Goal: Transaction & Acquisition: Purchase product/service

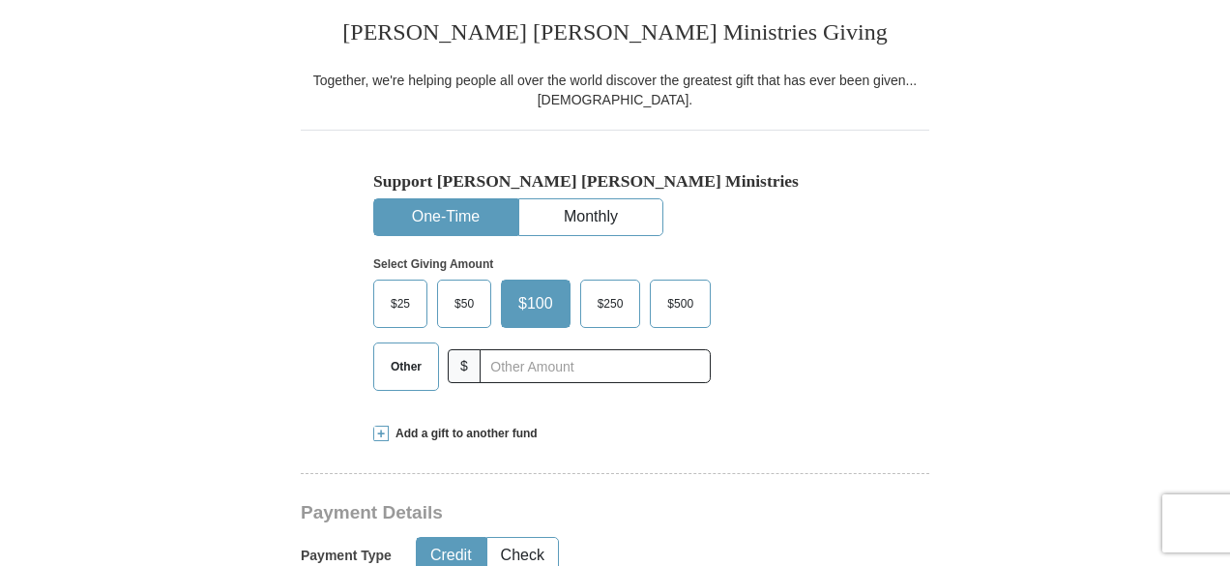
click at [677, 318] on span "$500" at bounding box center [680, 303] width 45 height 29
click at [0, 0] on input "$500" at bounding box center [0, 0] width 0 height 0
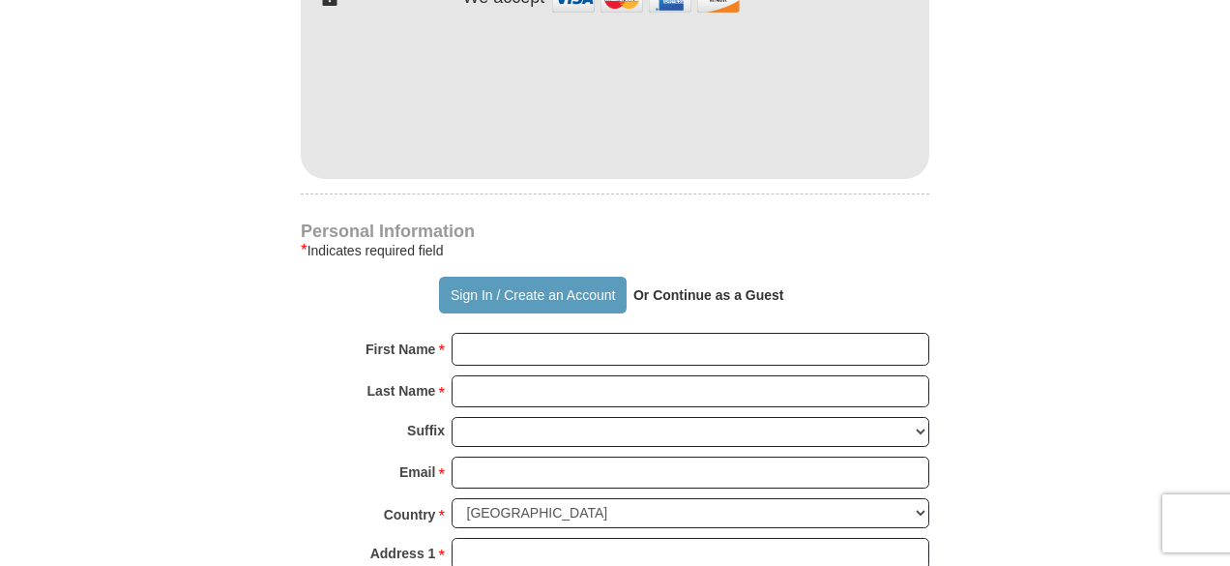
scroll to position [1329, 0]
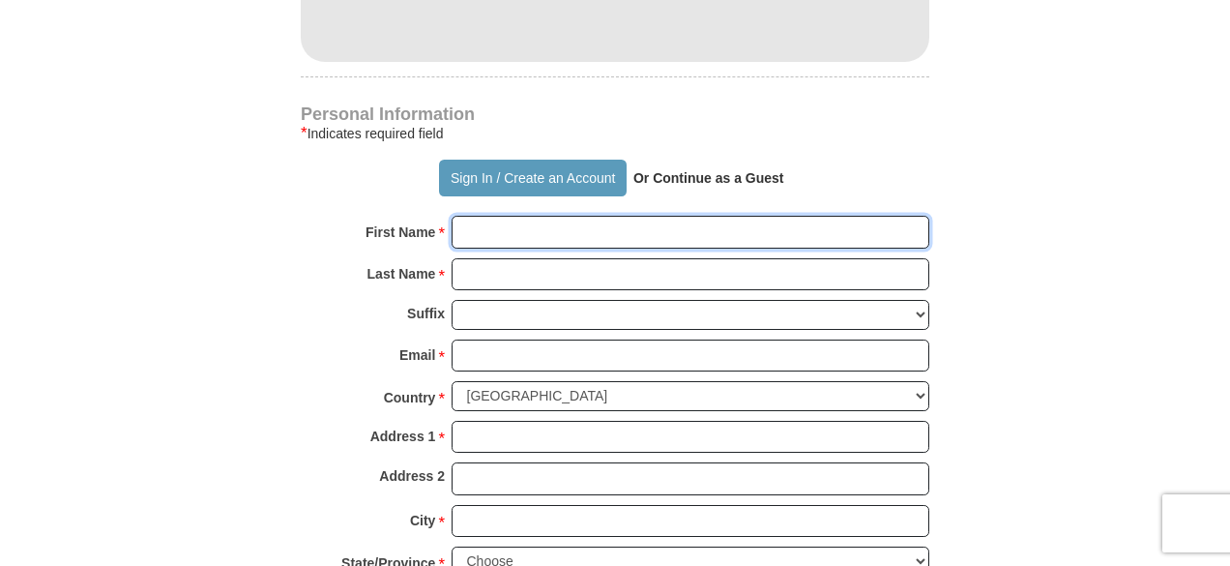
click at [624, 249] on input "First Name *" at bounding box center [691, 232] width 478 height 33
type input "[PERSON_NAME]"
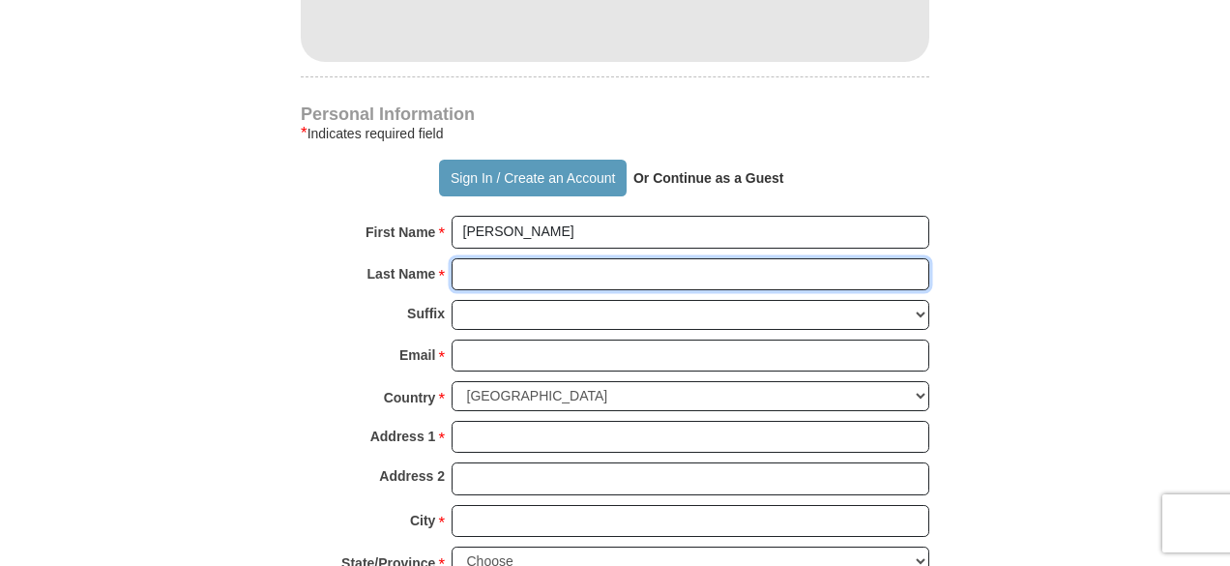
click at [542, 291] on input "Last Name *" at bounding box center [691, 274] width 478 height 33
type input "[PERSON_NAME]"
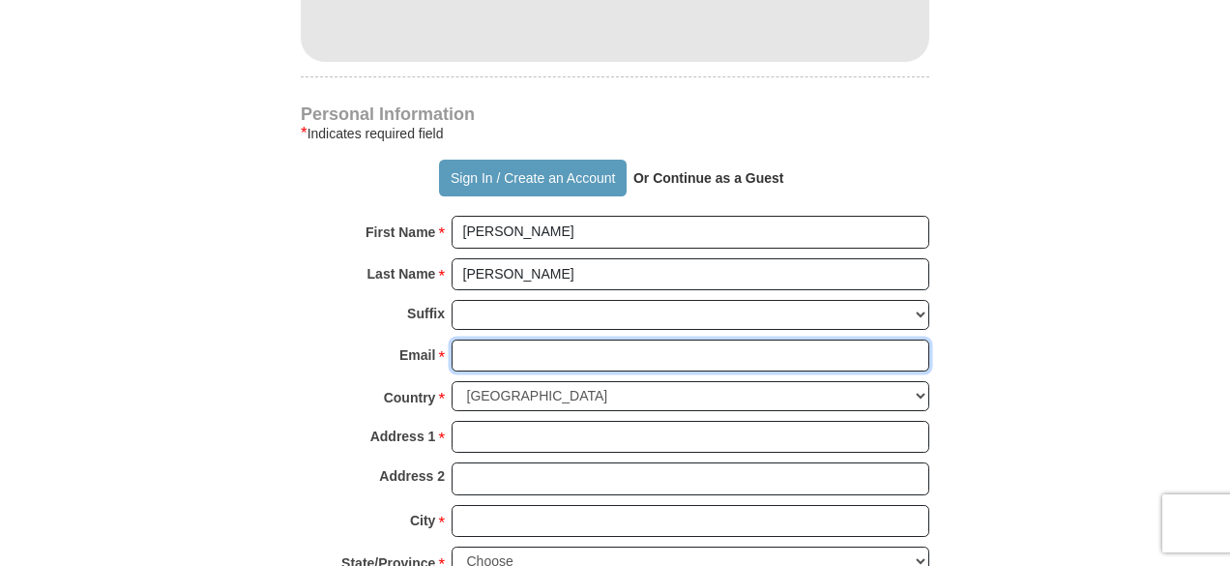
click at [505, 372] on input "Email *" at bounding box center [691, 355] width 478 height 33
type input "[EMAIL_ADDRESS][DOMAIN_NAME]"
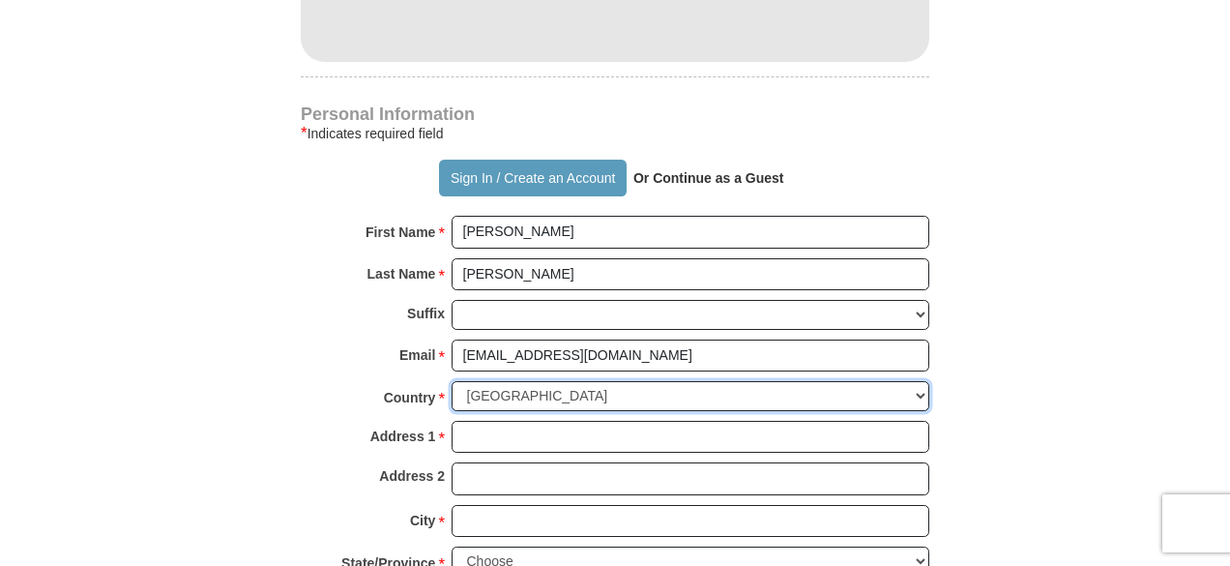
click at [761, 411] on select "[GEOGRAPHIC_DATA] [GEOGRAPHIC_DATA] [GEOGRAPHIC_DATA] [GEOGRAPHIC_DATA] [GEOGRA…" at bounding box center [691, 396] width 478 height 30
select select "AE"
click at [452, 402] on select "[GEOGRAPHIC_DATA] [GEOGRAPHIC_DATA] [GEOGRAPHIC_DATA] [GEOGRAPHIC_DATA] [GEOGRA…" at bounding box center [691, 396] width 478 height 30
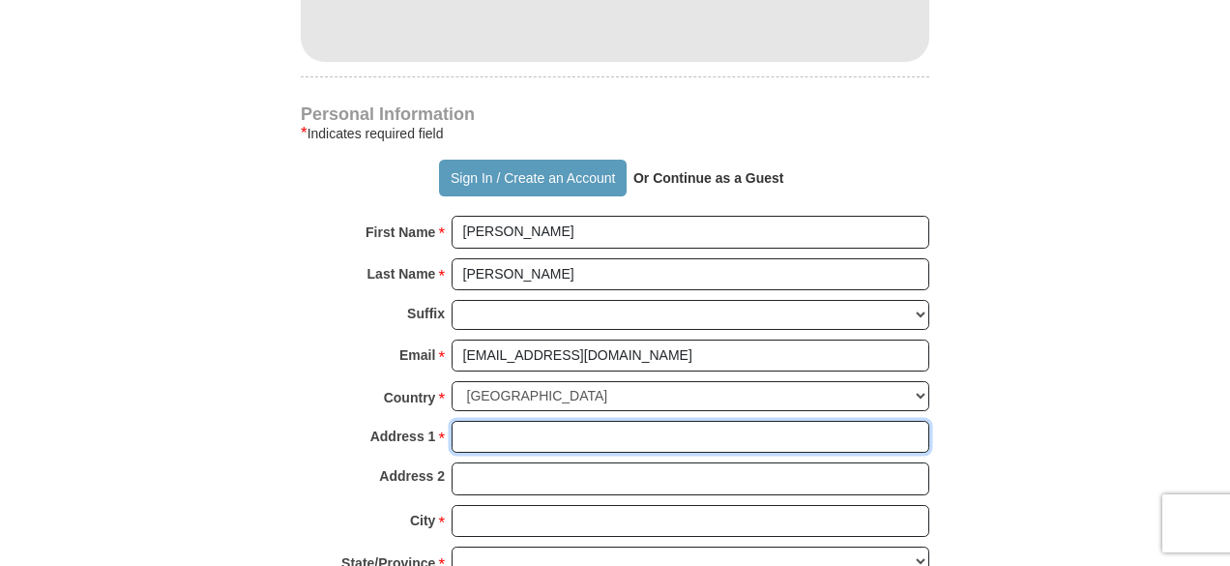
click at [592, 454] on input "Address 1 *" at bounding box center [691, 437] width 478 height 33
type input "PO 124075"
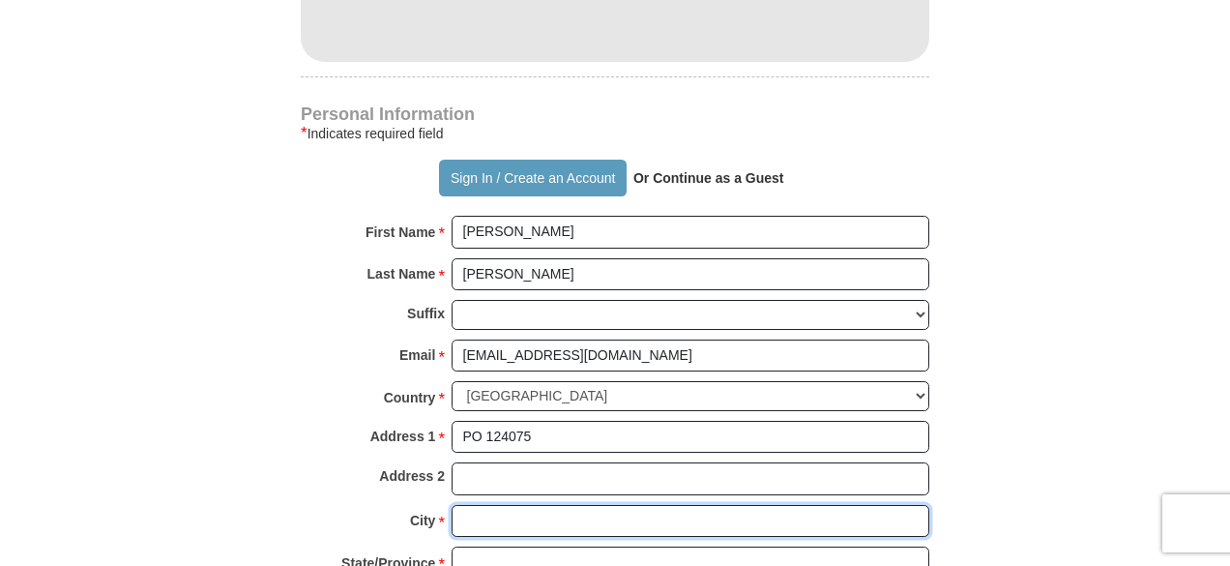
click at [524, 535] on input "City *" at bounding box center [691, 521] width 478 height 33
type input "[GEOGRAPHIC_DATA]"
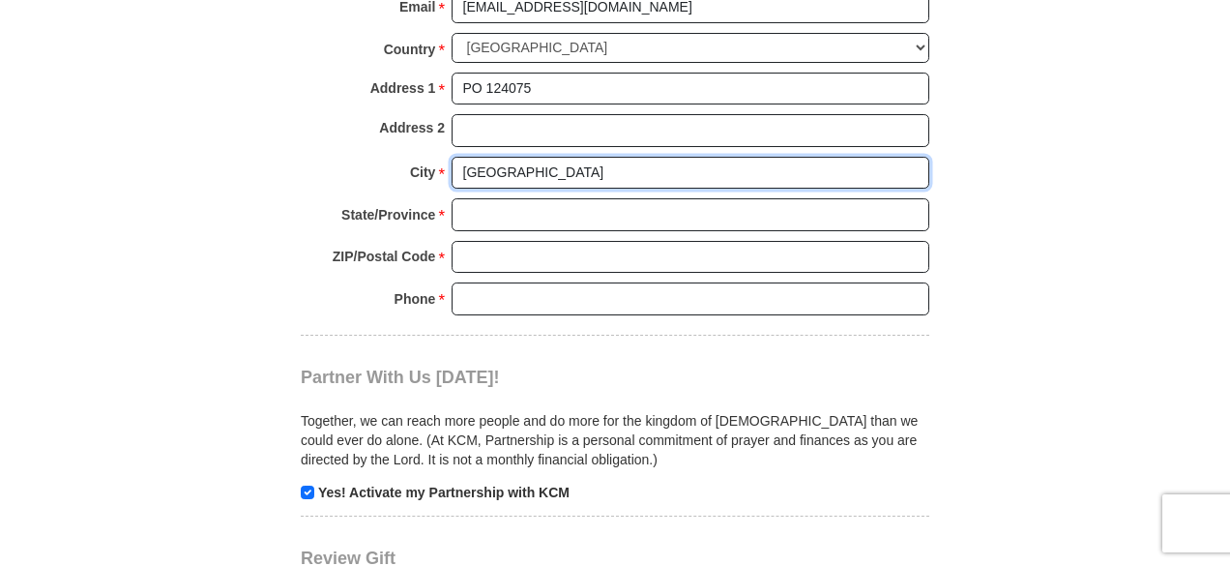
scroll to position [1681, 0]
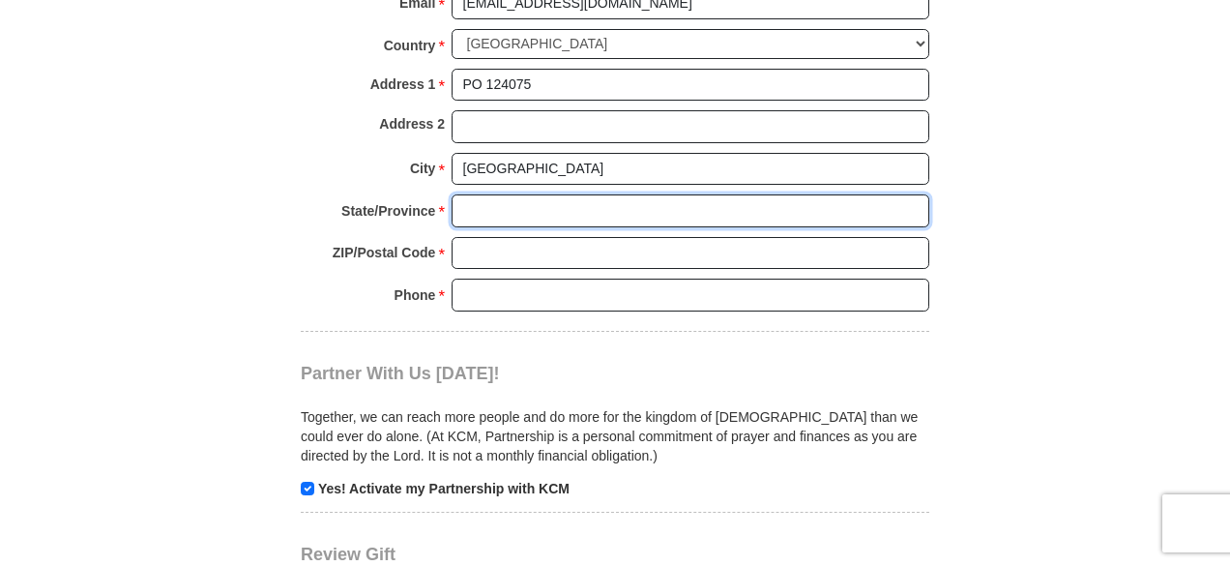
click at [596, 221] on input "State/Province *" at bounding box center [691, 210] width 478 height 33
type input "[GEOGRAPHIC_DATA]"
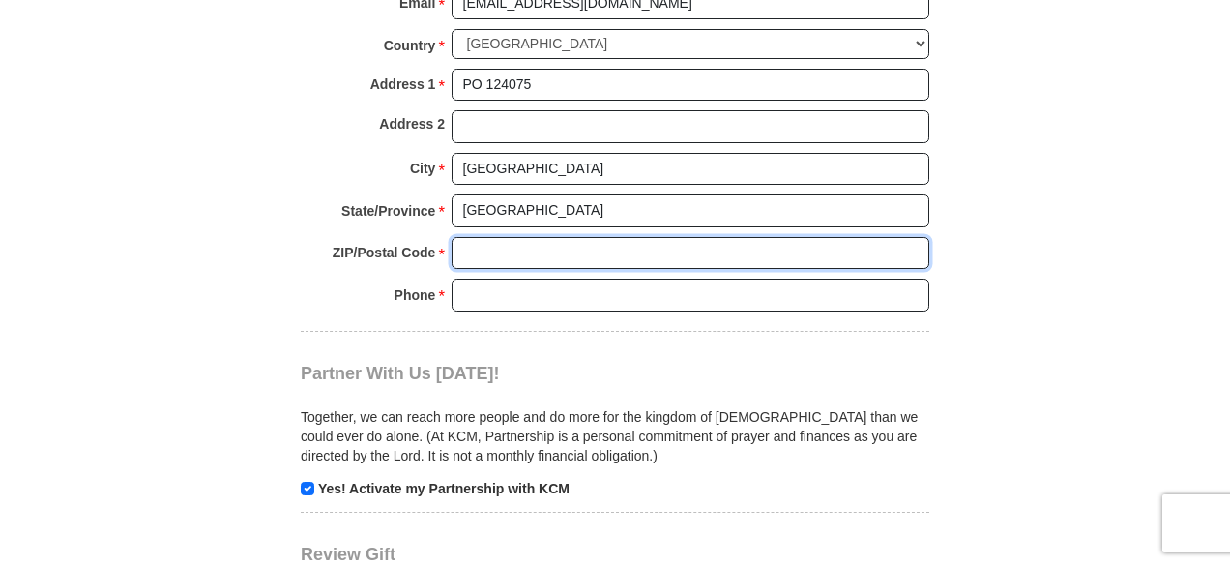
click at [546, 265] on input "ZIP/Postal Code *" at bounding box center [691, 253] width 478 height 33
type input "000000"
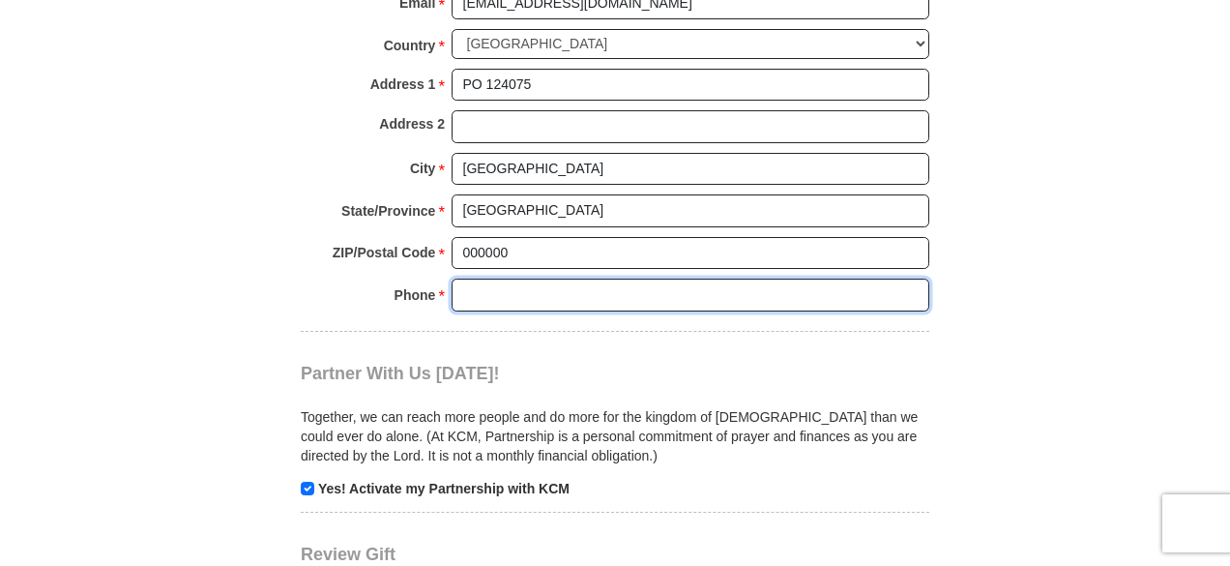
click at [538, 310] on input "Phone * *" at bounding box center [691, 295] width 478 height 33
type input "971502889385"
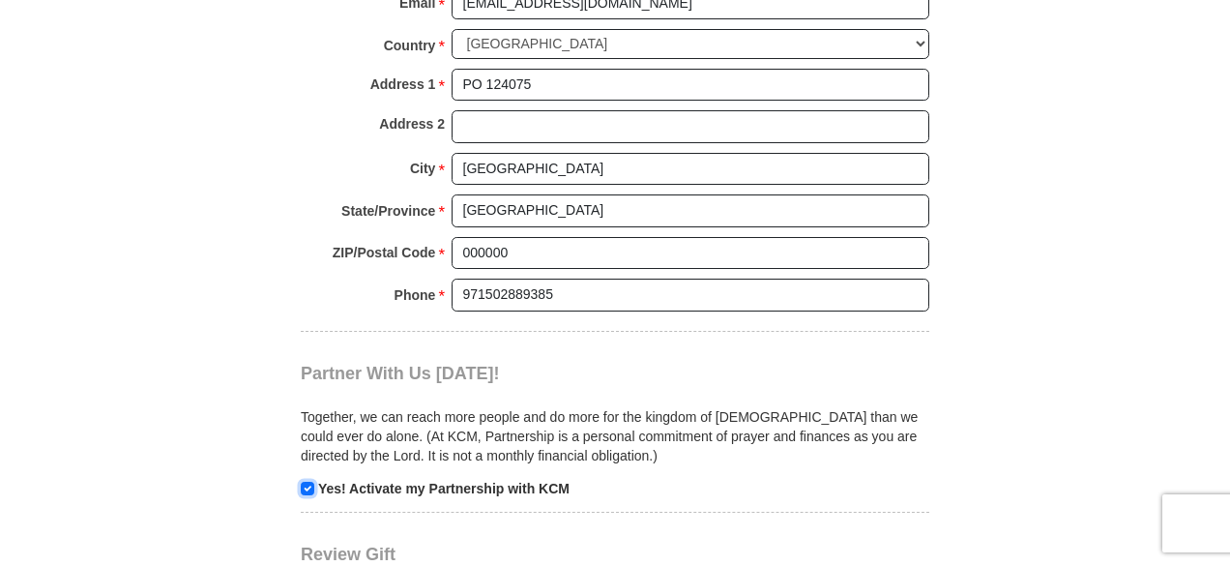
click at [311, 495] on input "checkbox" at bounding box center [308, 489] width 14 height 14
checkbox input "false"
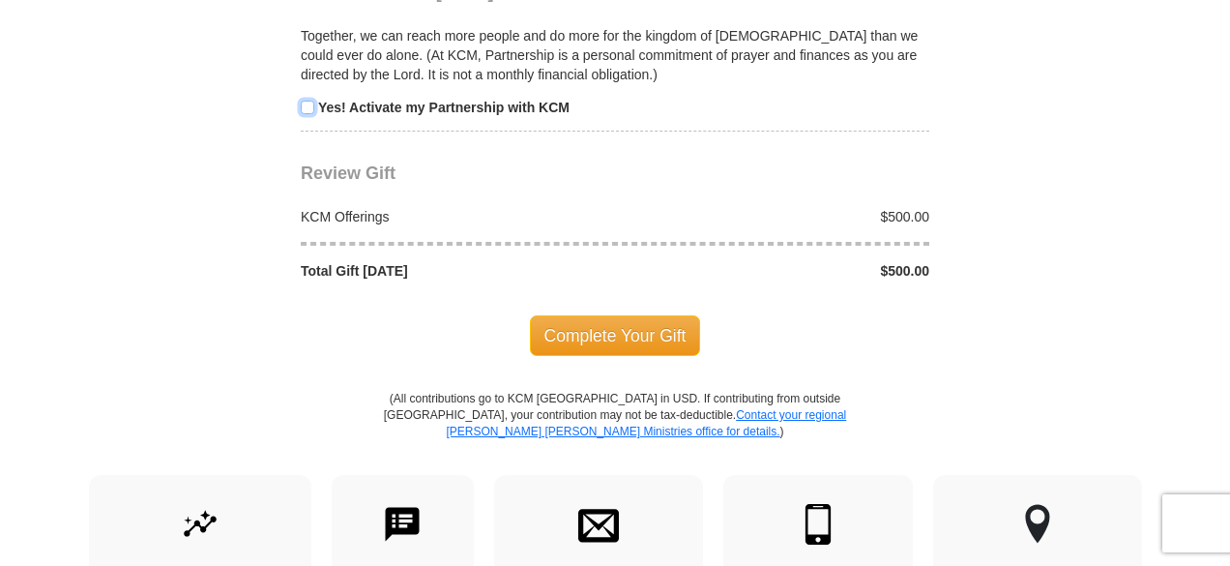
scroll to position [2072, 0]
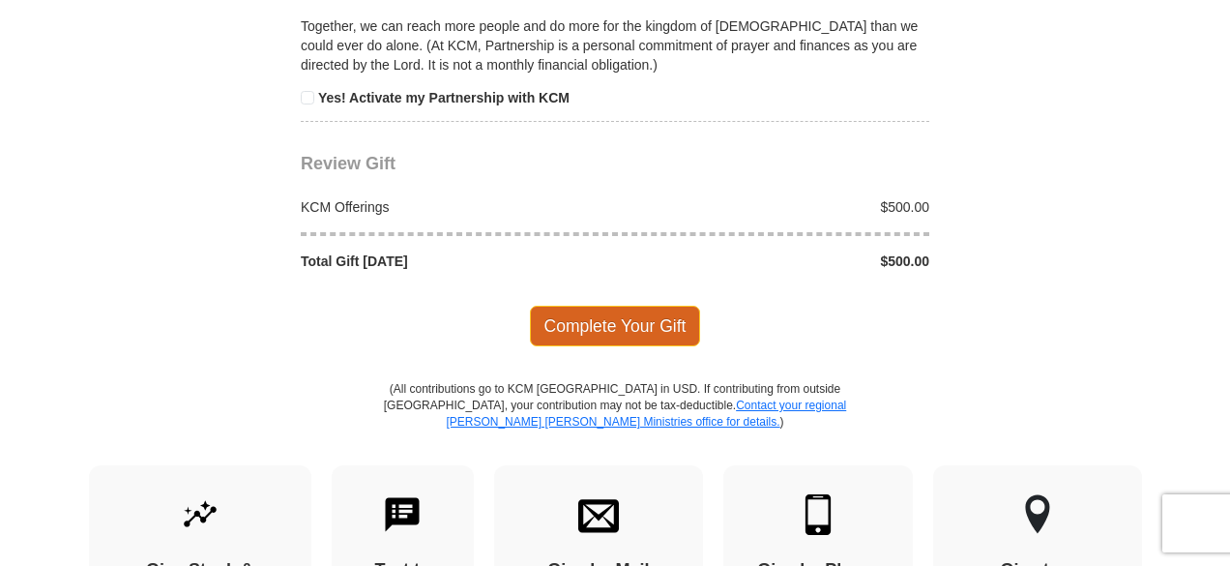
click at [604, 335] on span "Complete Your Gift" at bounding box center [615, 326] width 171 height 41
